Goal: Task Accomplishment & Management: Complete application form

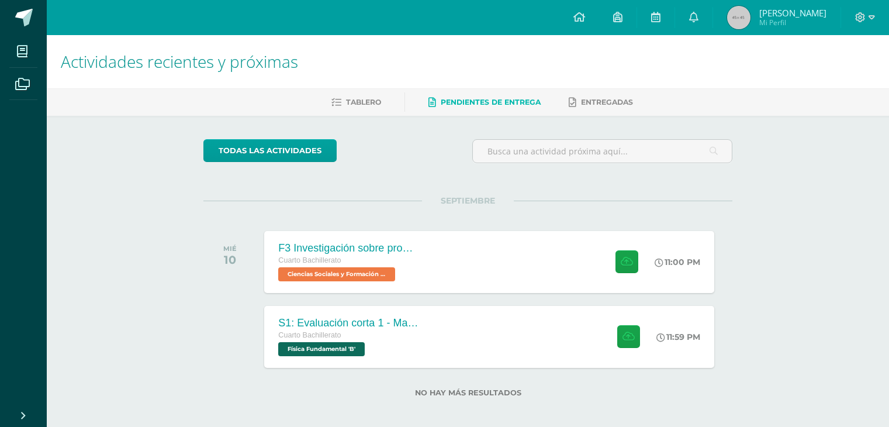
scroll to position [7, 0]
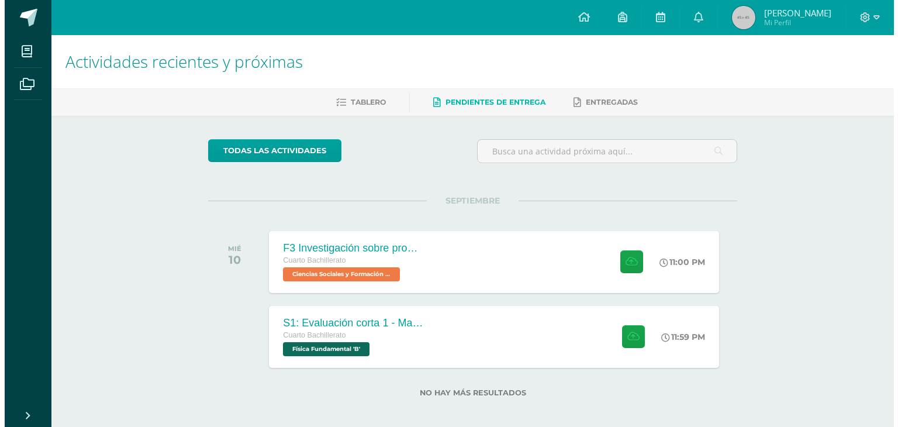
scroll to position [7, 0]
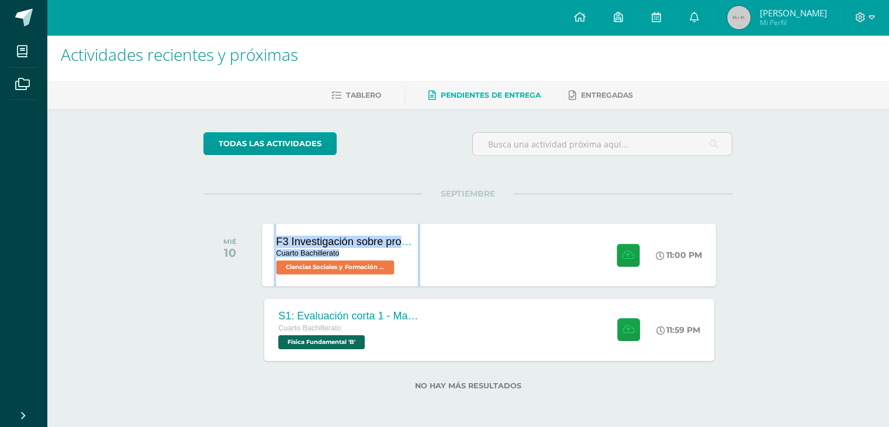
click at [454, 223] on div "F3 Investigación sobre problemas de salud mental como fenómeno social Cuarto Ba…" at bounding box center [490, 254] width 454 height 63
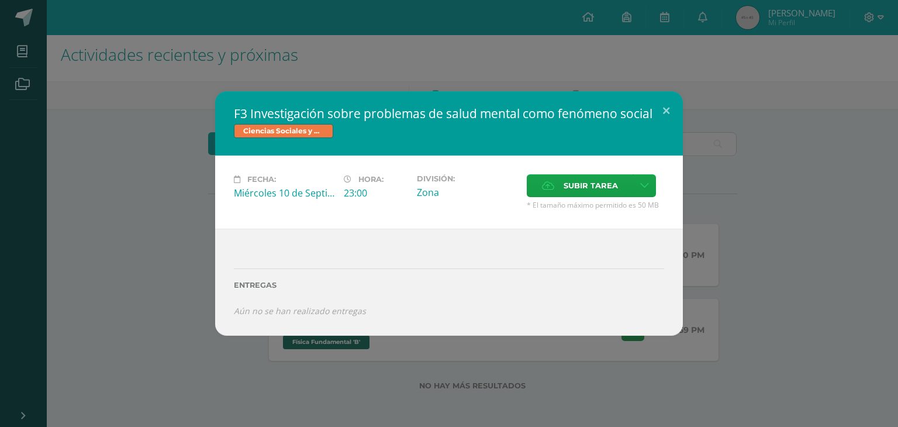
click at [673, 181] on div "Fecha: Miércoles 10 de Septiembre Hora: 23:00 División: Zona Subir tarea" at bounding box center [449, 192] width 468 height 73
click at [548, 185] on icon at bounding box center [548, 186] width 12 height 8
click at [0, 0] on input "Subir tarea" at bounding box center [0, 0] width 0 height 0
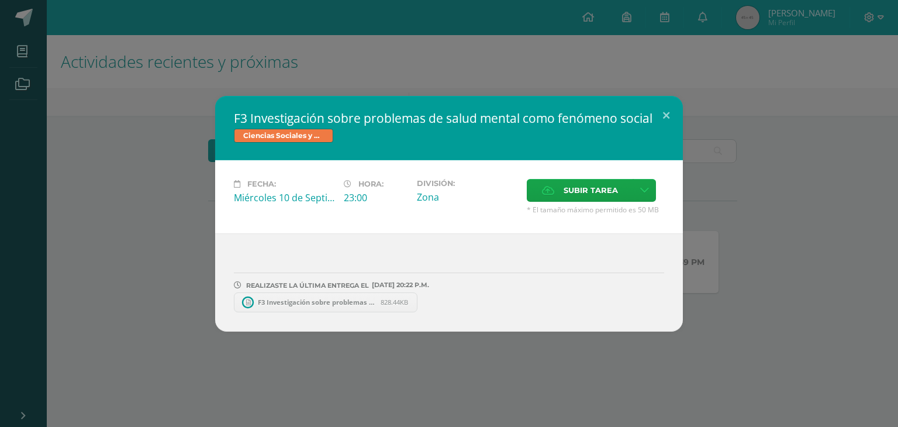
scroll to position [0, 0]
click at [309, 301] on span "F3 Investigación sobre problemas de salud mental como fenómeno social.docx" at bounding box center [316, 302] width 129 height 9
click at [756, 132] on div "F3 Investigación sobre problemas de salud mental como fenómeno social Ciencias …" at bounding box center [449, 214] width 889 height 236
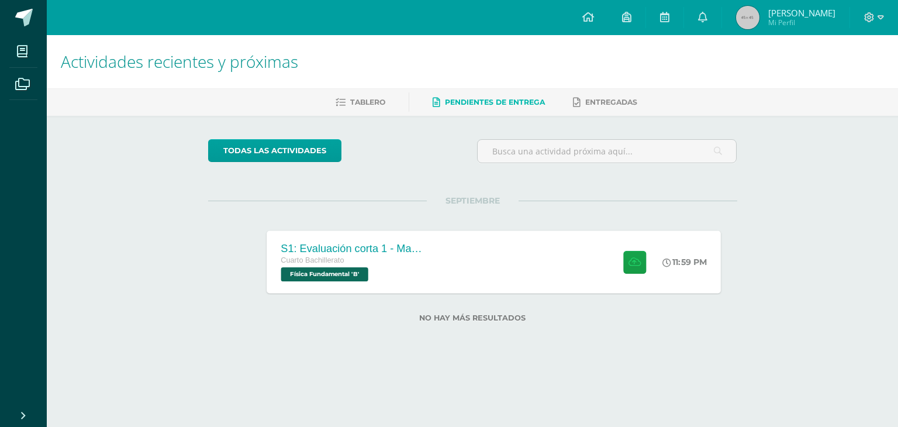
click at [384, 261] on div "Cuarto Bachillerato" at bounding box center [352, 260] width 142 height 13
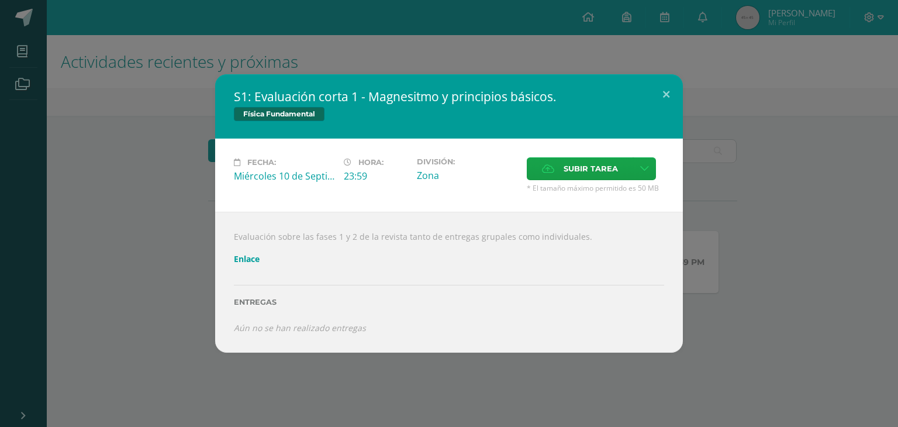
click at [239, 253] on link "Enlace" at bounding box center [247, 258] width 26 height 11
drag, startPoint x: 766, startPoint y: 153, endPoint x: 758, endPoint y: 153, distance: 8.2
click at [771, 155] on div "S1: Evaluación corta 1 - Magnesitmo y principios básicos. Física Fundamental Fe…" at bounding box center [449, 213] width 889 height 278
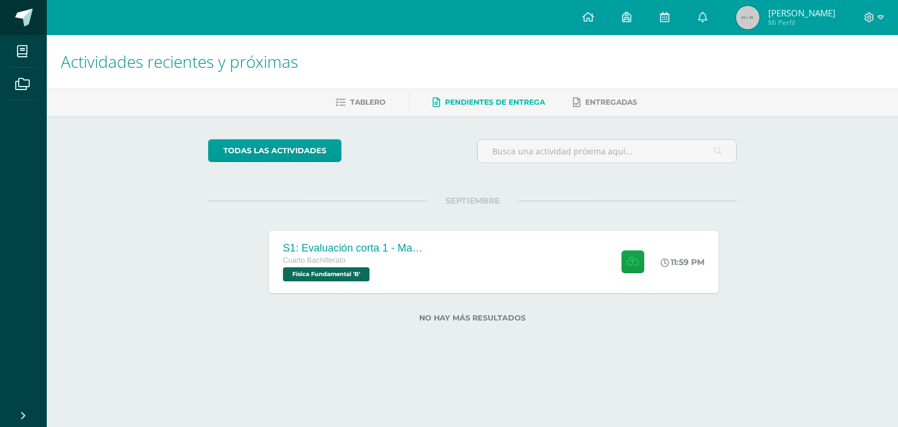
click at [20, 19] on span at bounding box center [24, 18] width 18 height 18
